Goal: Navigation & Orientation: Find specific page/section

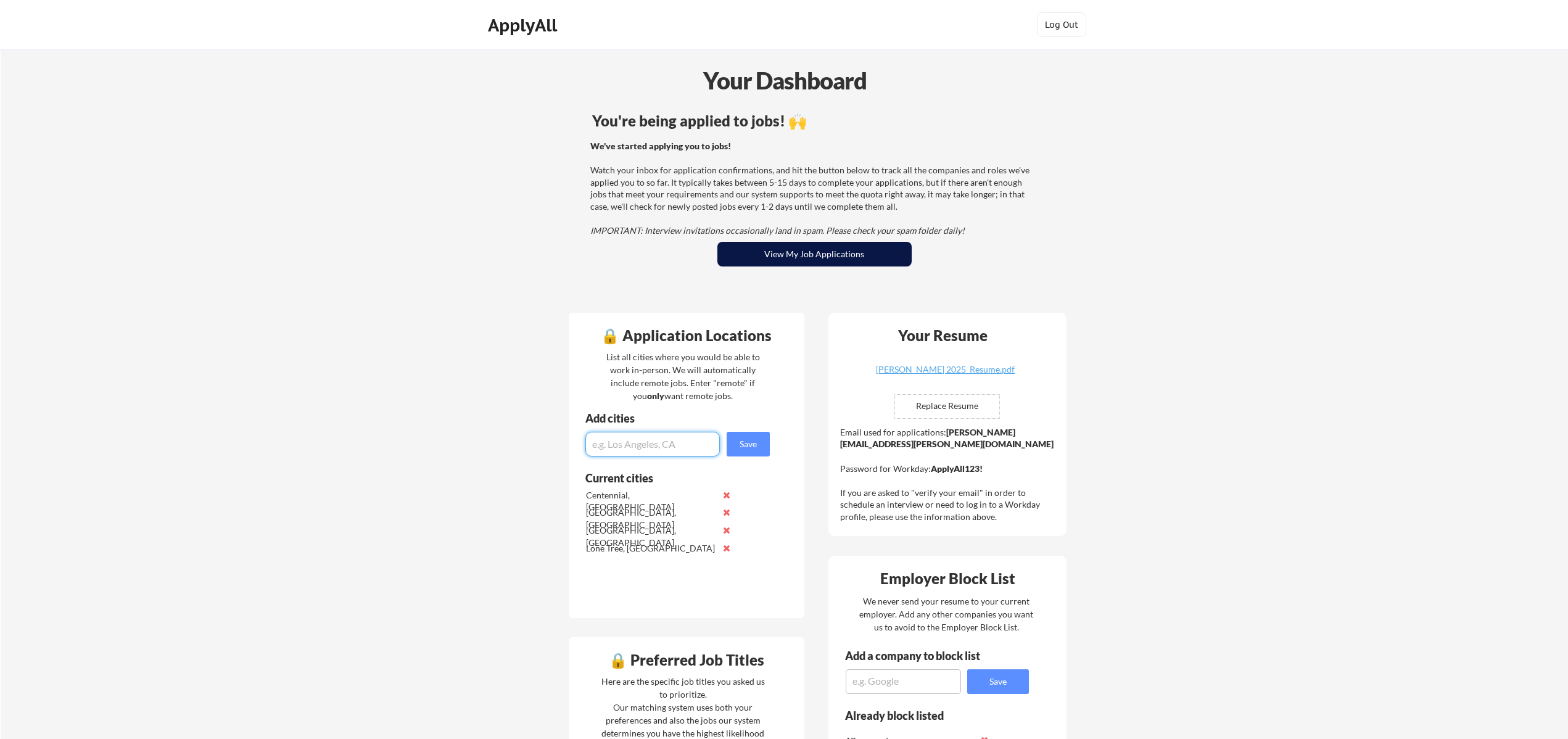
click at [801, 265] on button "View My Job Applications" at bounding box center [814, 254] width 194 height 25
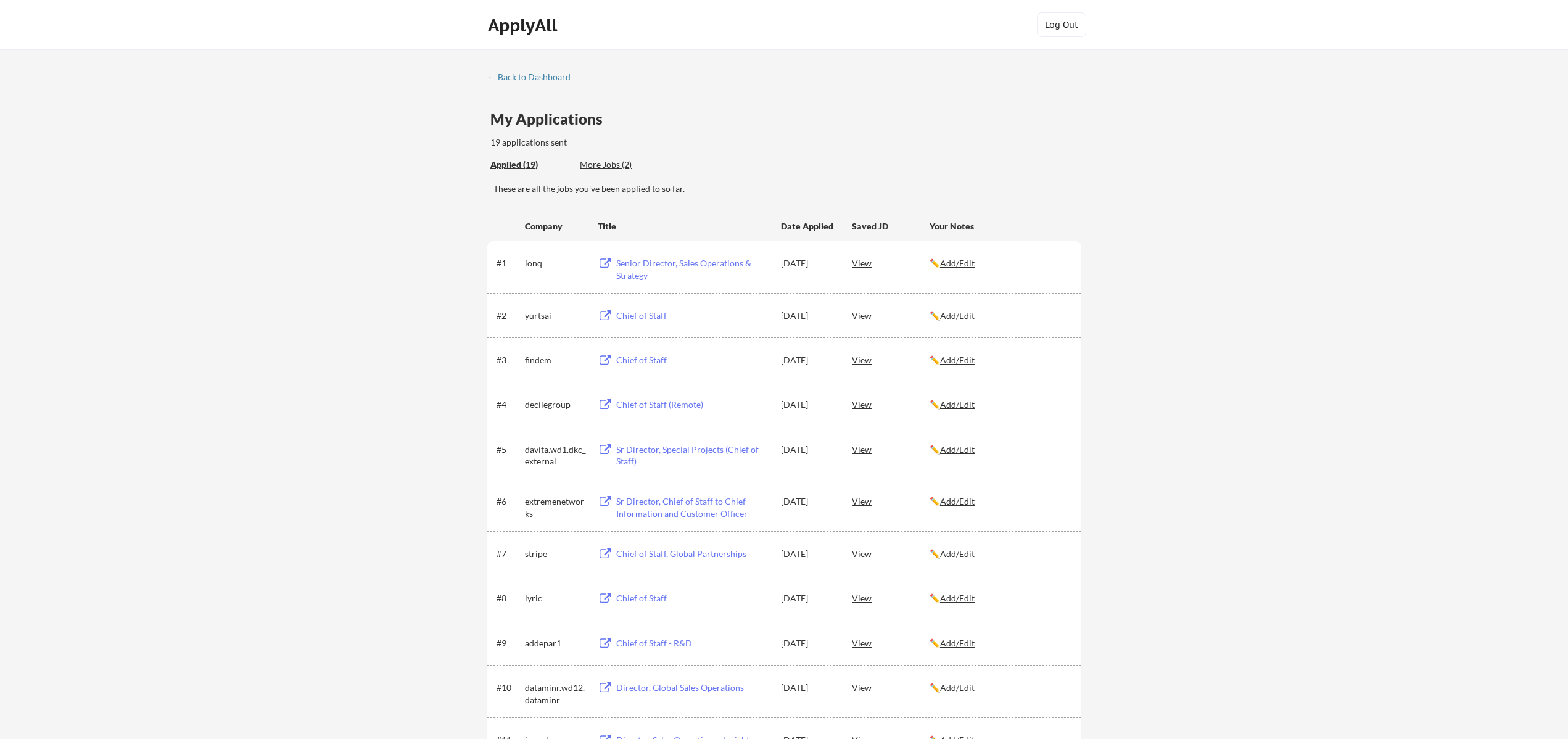
click at [539, 70] on div "← Back to Dashboard My Applications 19 applications sent Applied (19) More Jobs…" at bounding box center [784, 621] width 1568 height 1145
click at [537, 76] on div "← Back to Dashboard" at bounding box center [533, 77] width 92 height 8
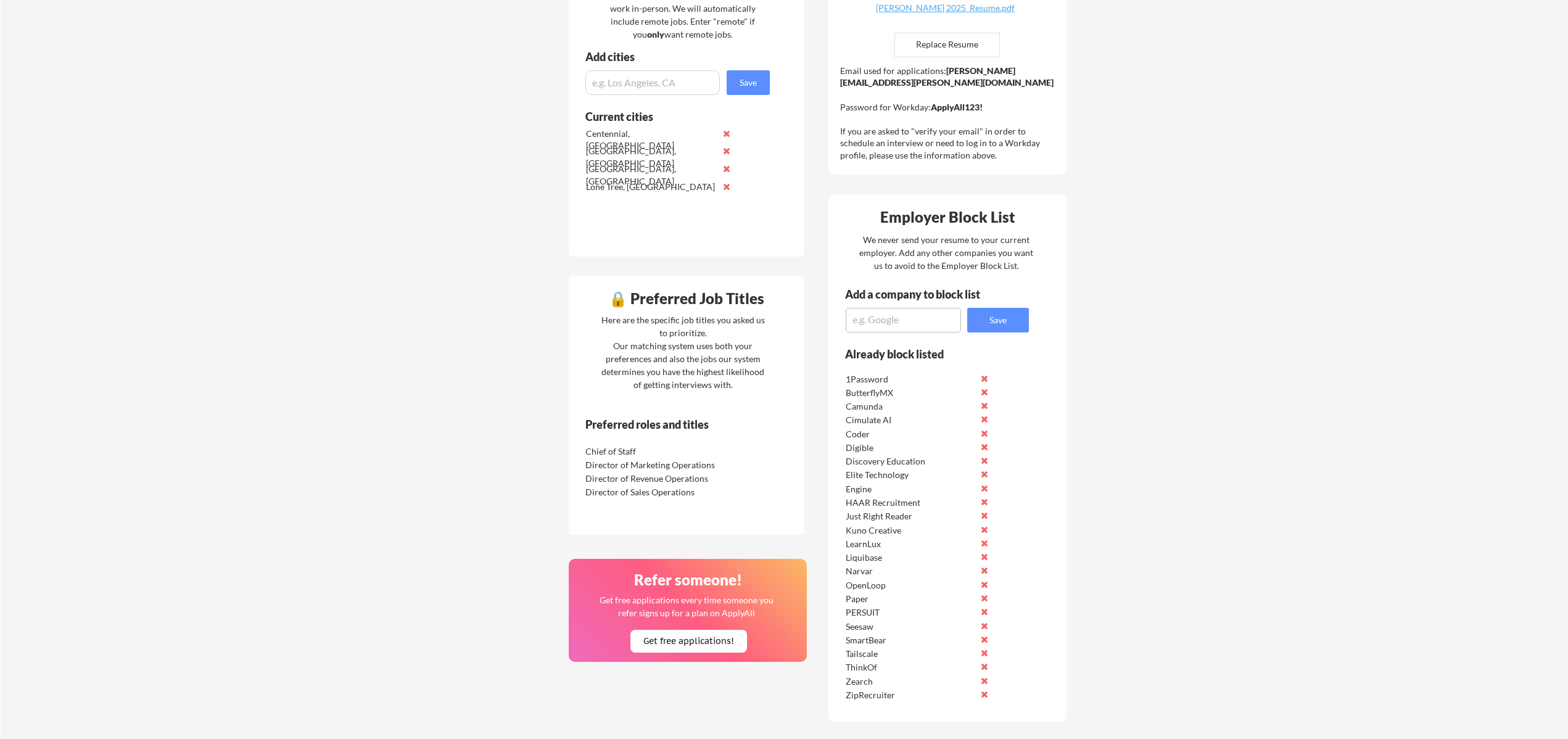
scroll to position [362, 0]
